Goal: Task Accomplishment & Management: Complete application form

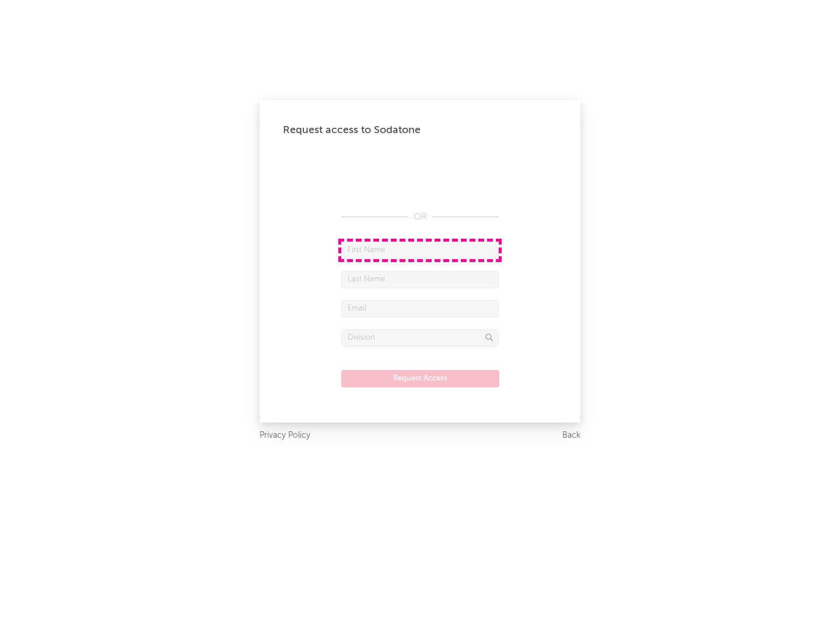
click at [420, 250] on input "text" at bounding box center [420, 251] width 158 height 18
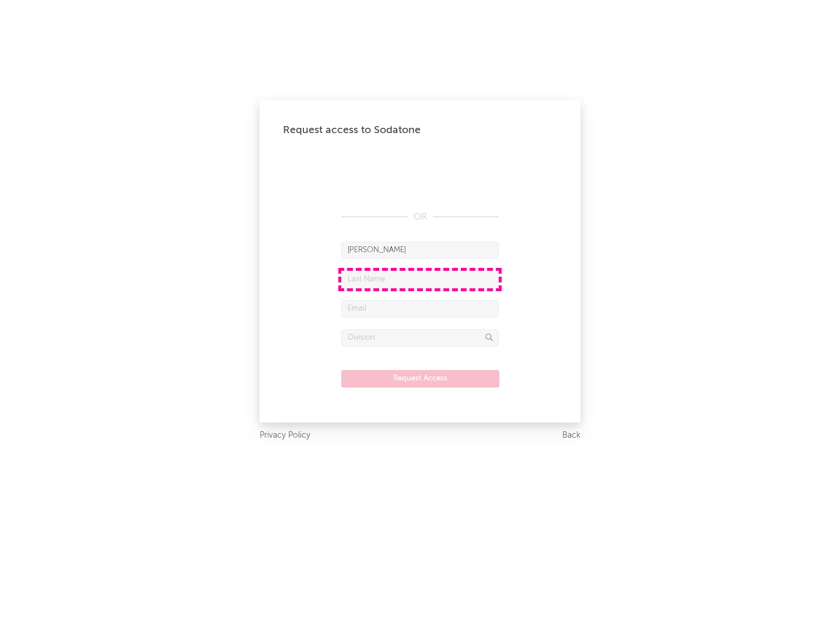
type input "[PERSON_NAME]"
click at [420, 279] on input "text" at bounding box center [420, 280] width 158 height 18
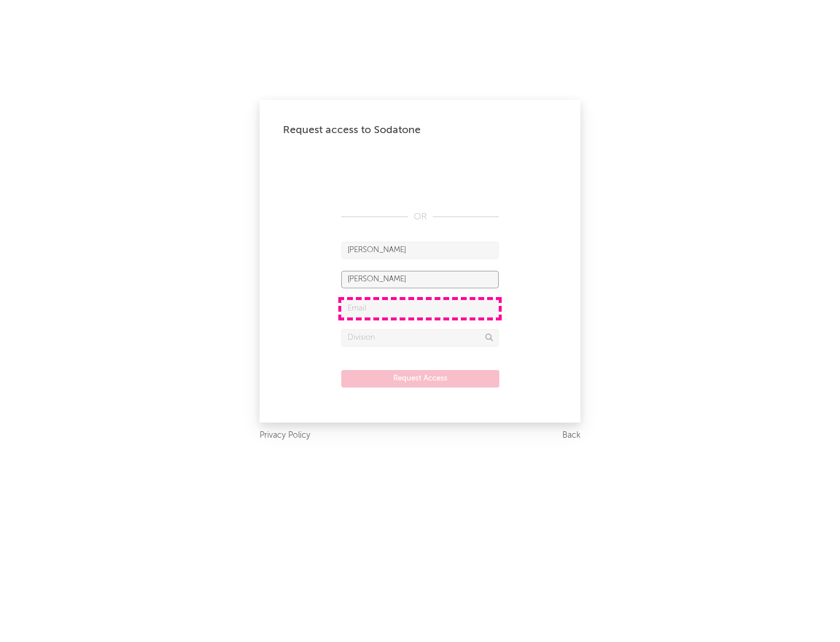
type input "[PERSON_NAME]"
click at [420, 308] on input "text" at bounding box center [420, 309] width 158 height 18
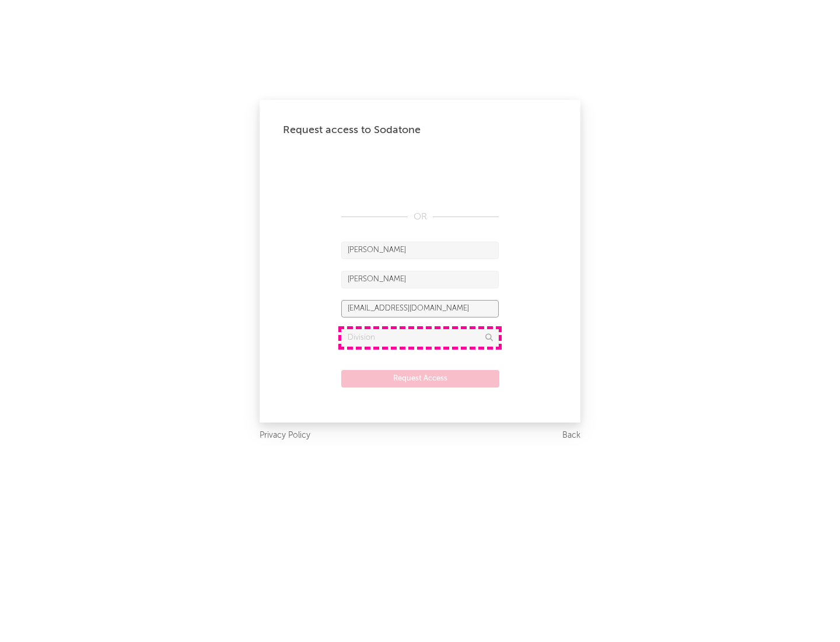
type input "[EMAIL_ADDRESS][DOMAIN_NAME]"
click at [420, 337] on input "text" at bounding box center [420, 338] width 158 height 18
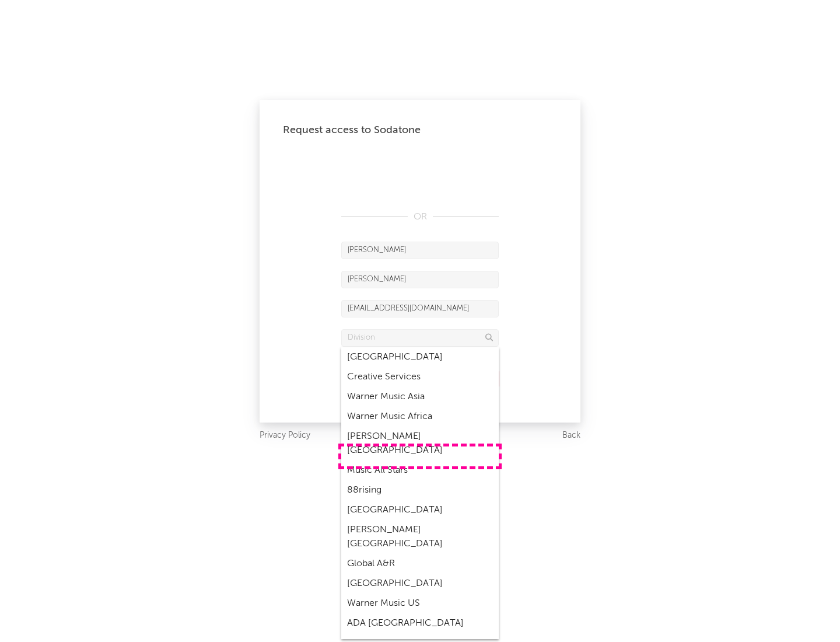
click at [420, 460] on div "Music All Stars" at bounding box center [420, 470] width 158 height 20
type input "Music All Stars"
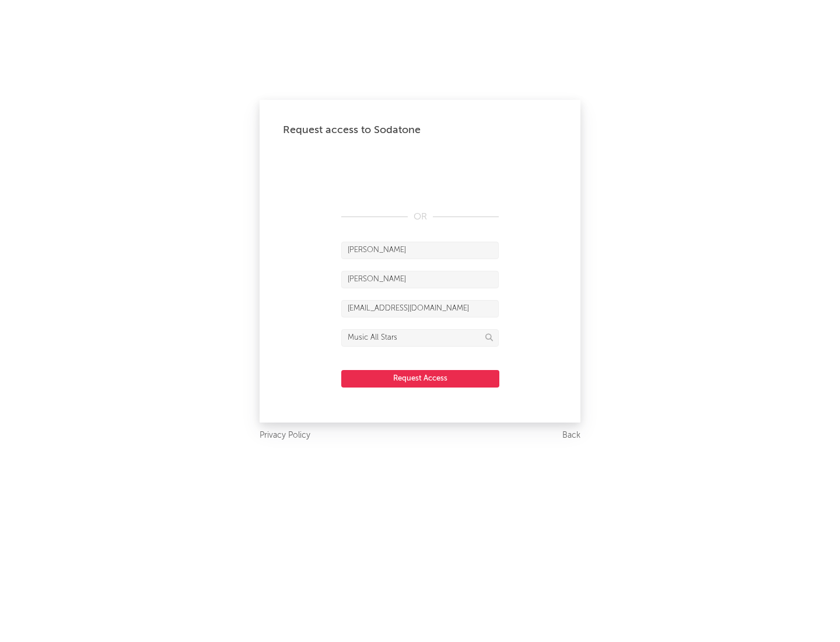
click at [420, 378] on button "Request Access" at bounding box center [420, 379] width 158 height 18
